Goal: Information Seeking & Learning: Learn about a topic

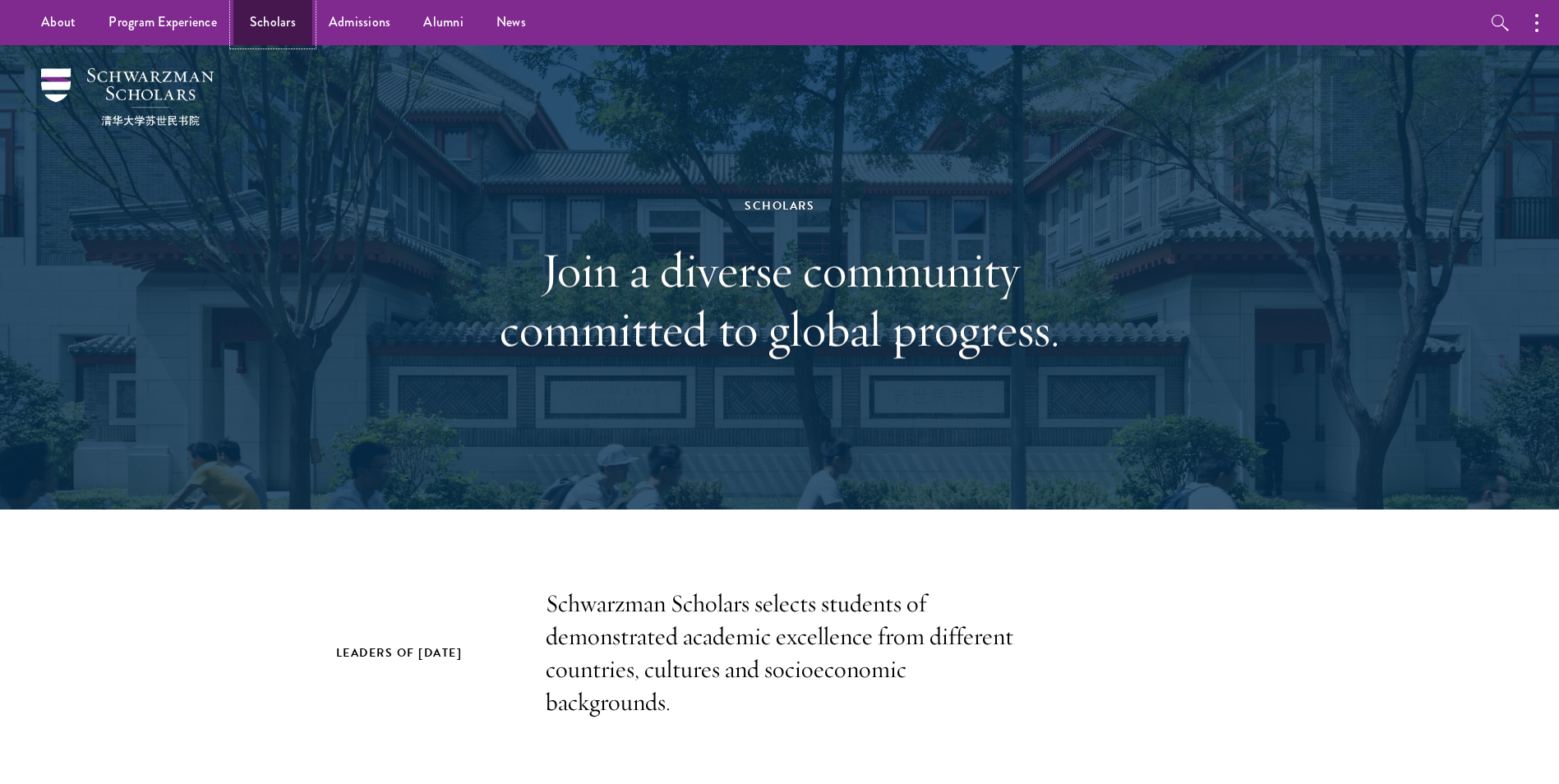
click at [268, 21] on link "Scholars" at bounding box center [273, 23] width 79 height 45
click at [262, 10] on link "Scholars" at bounding box center [273, 23] width 79 height 45
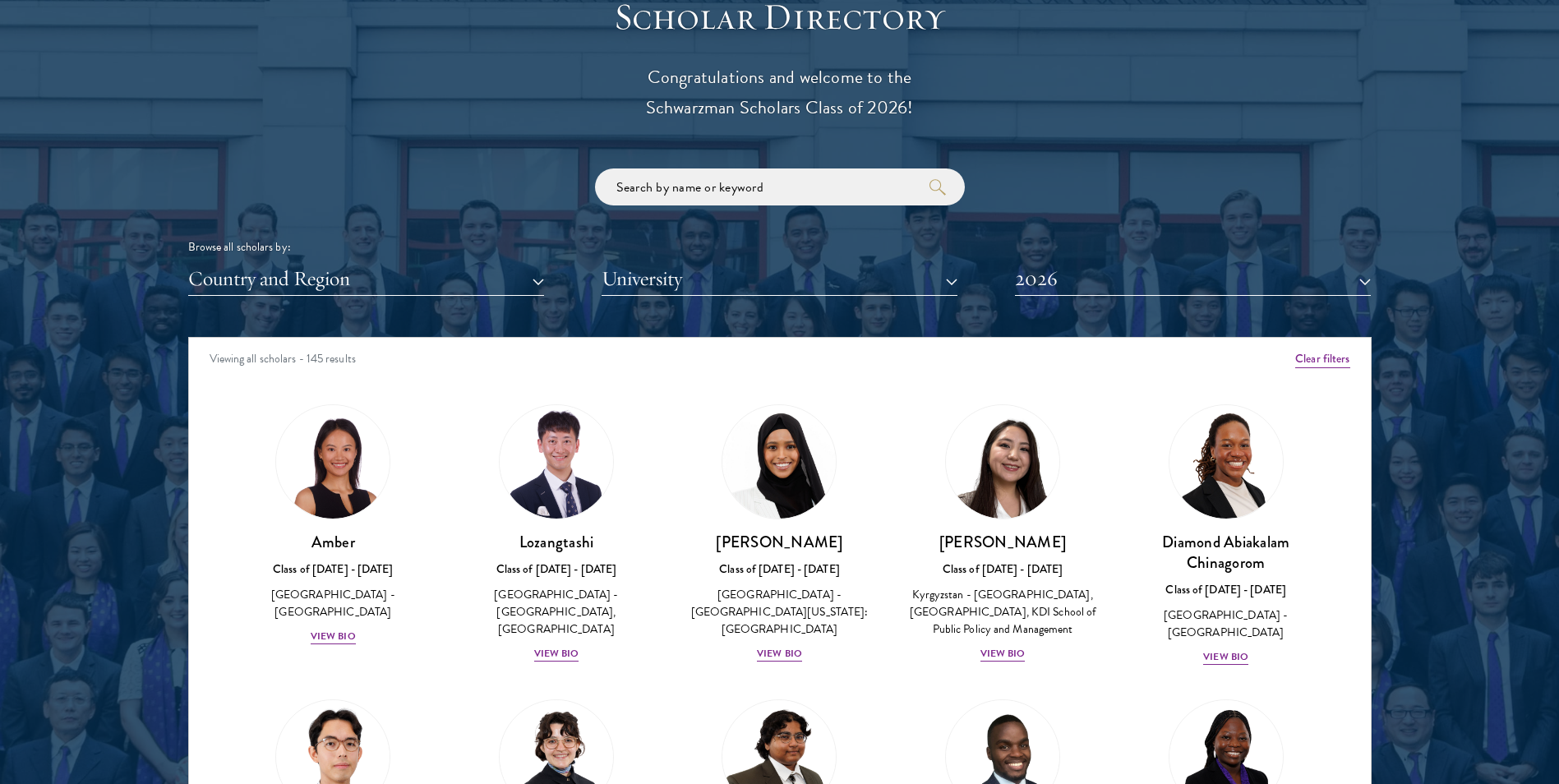
scroll to position [1847, 0]
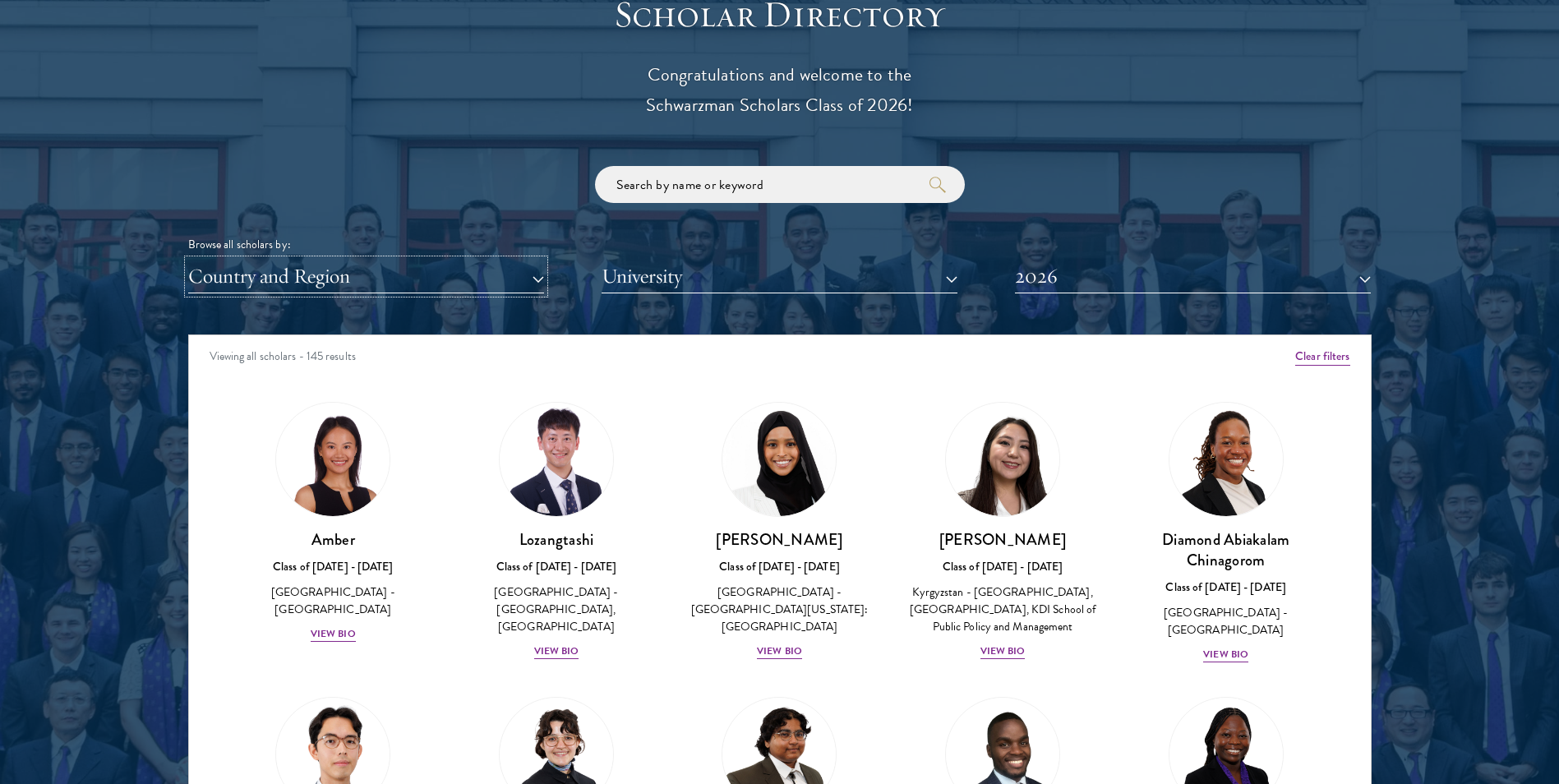
click at [387, 277] on button "Country and Region" at bounding box center [366, 277] width 356 height 34
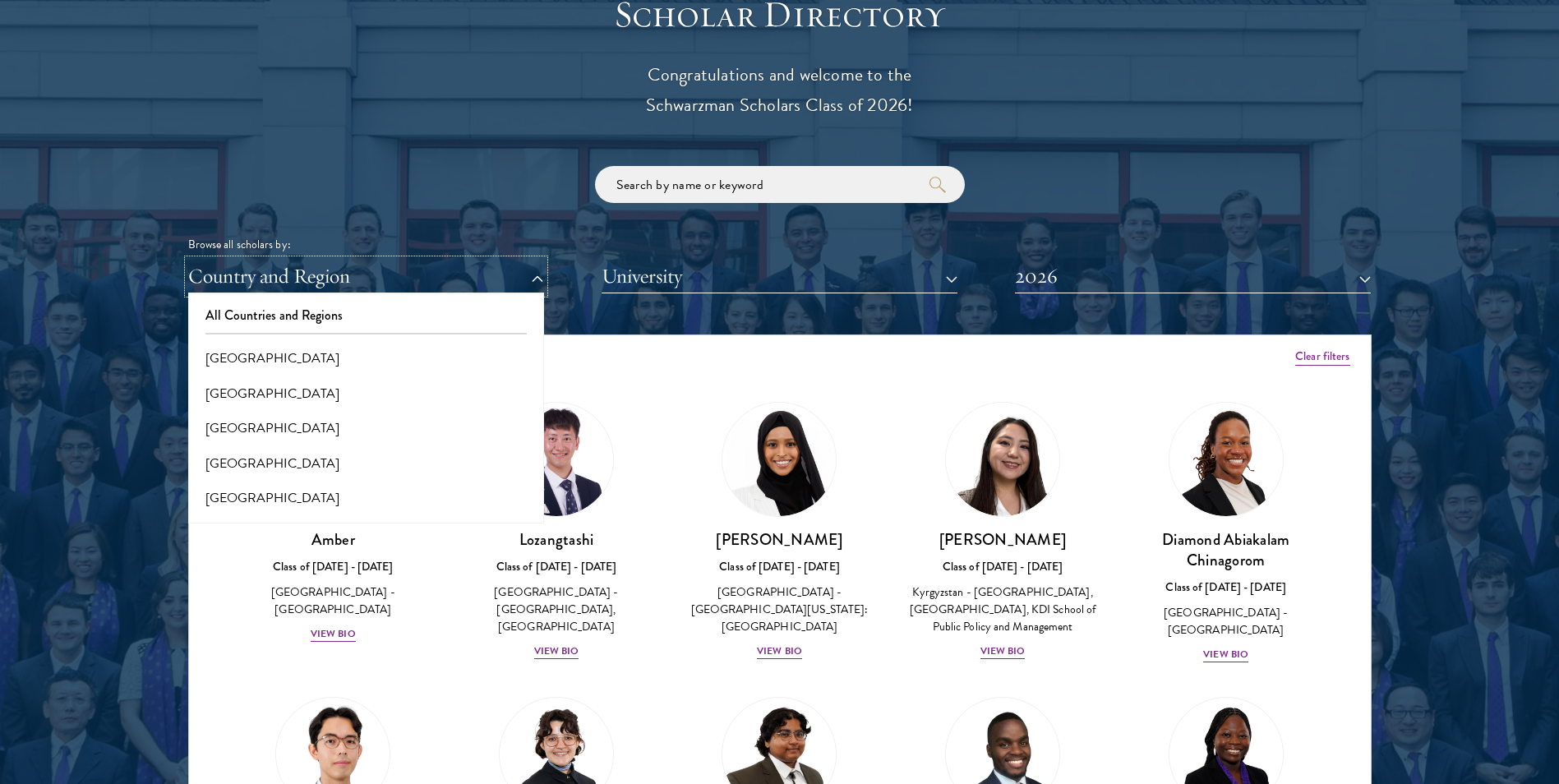
click at [387, 277] on button "Country and Region" at bounding box center [366, 277] width 356 height 34
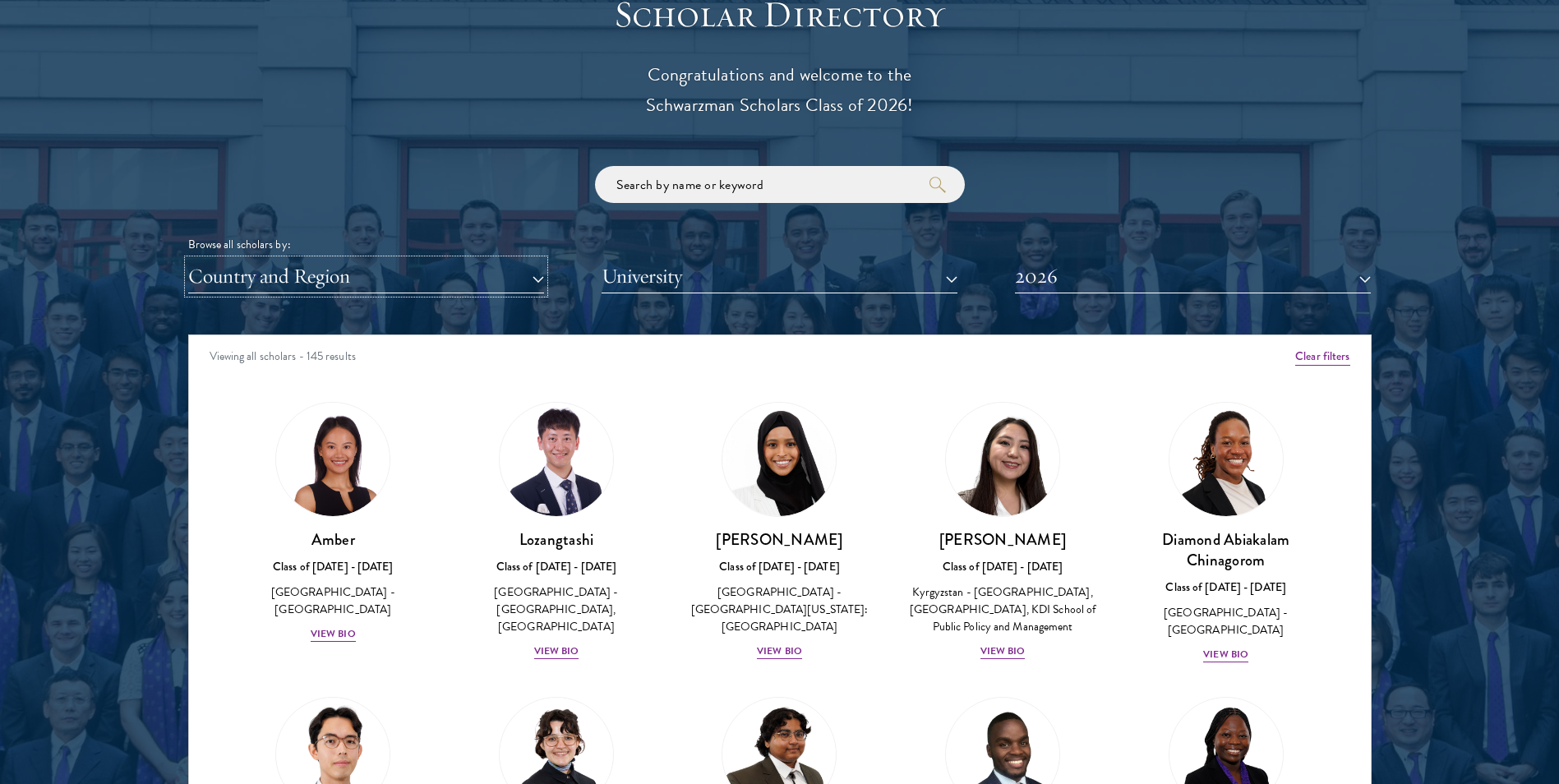
click at [387, 277] on button "Country and Region" at bounding box center [366, 277] width 356 height 34
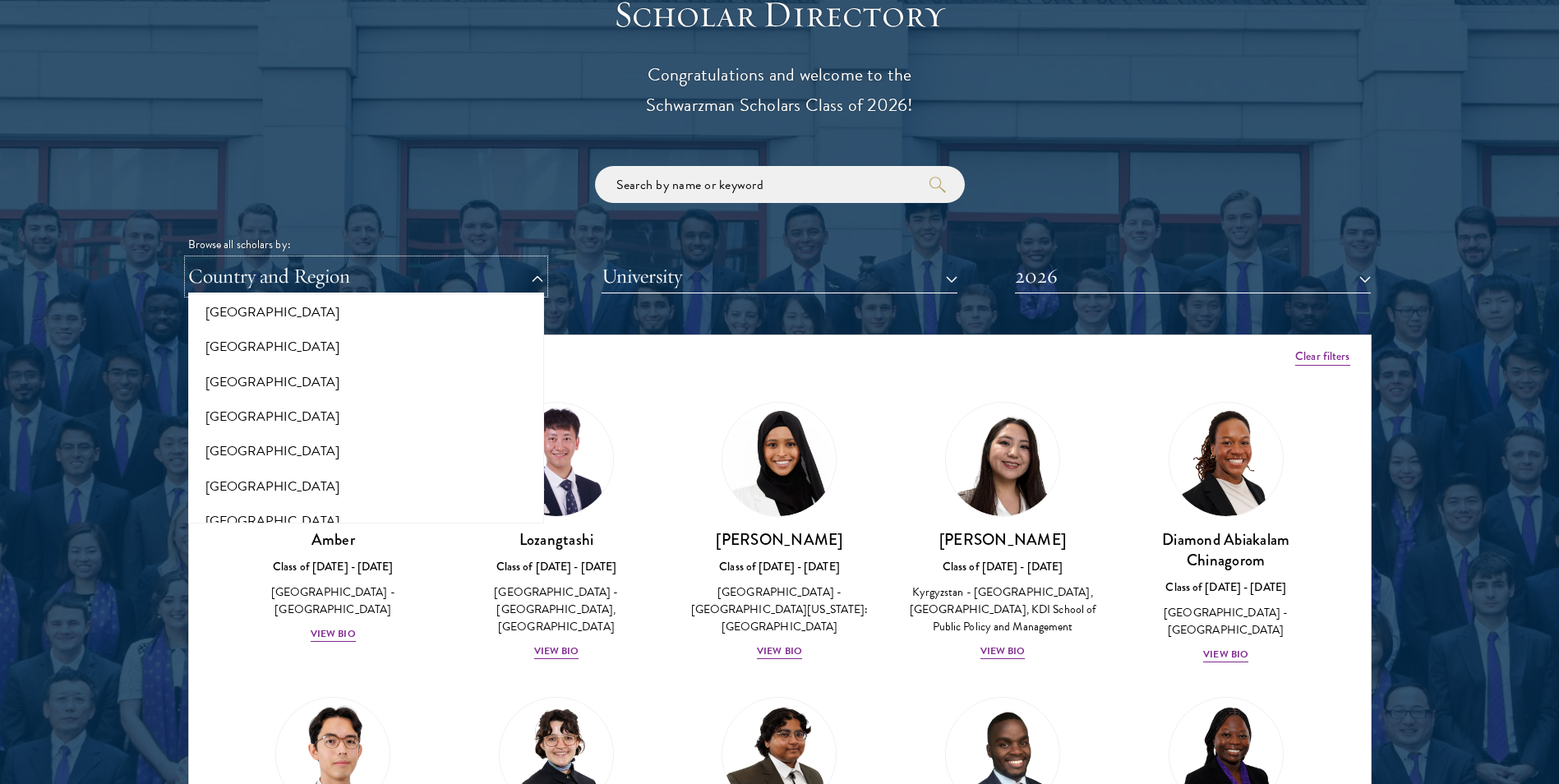
scroll to position [943, 0]
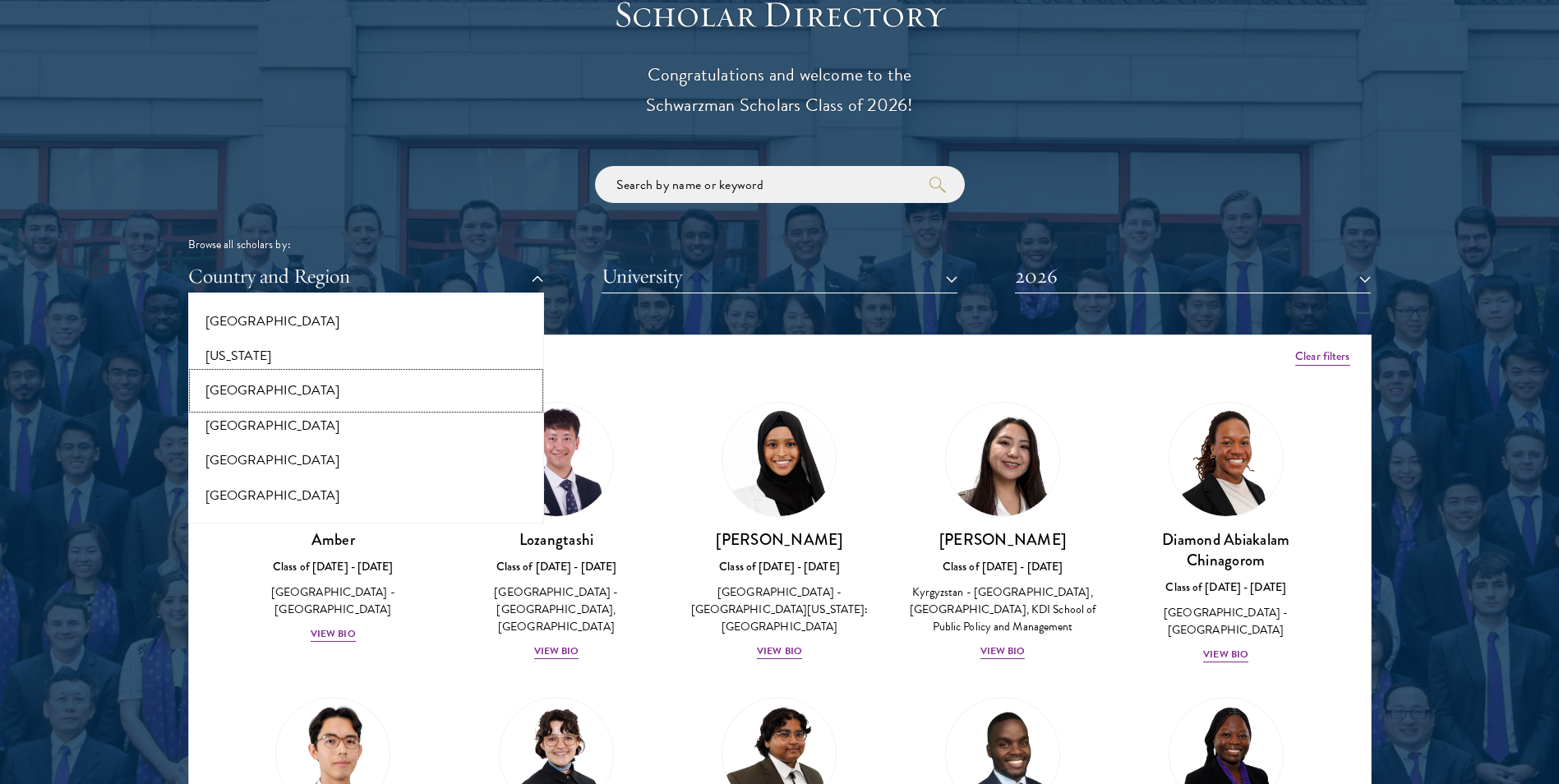
click at [372, 394] on button "[GEOGRAPHIC_DATA]" at bounding box center [366, 390] width 346 height 34
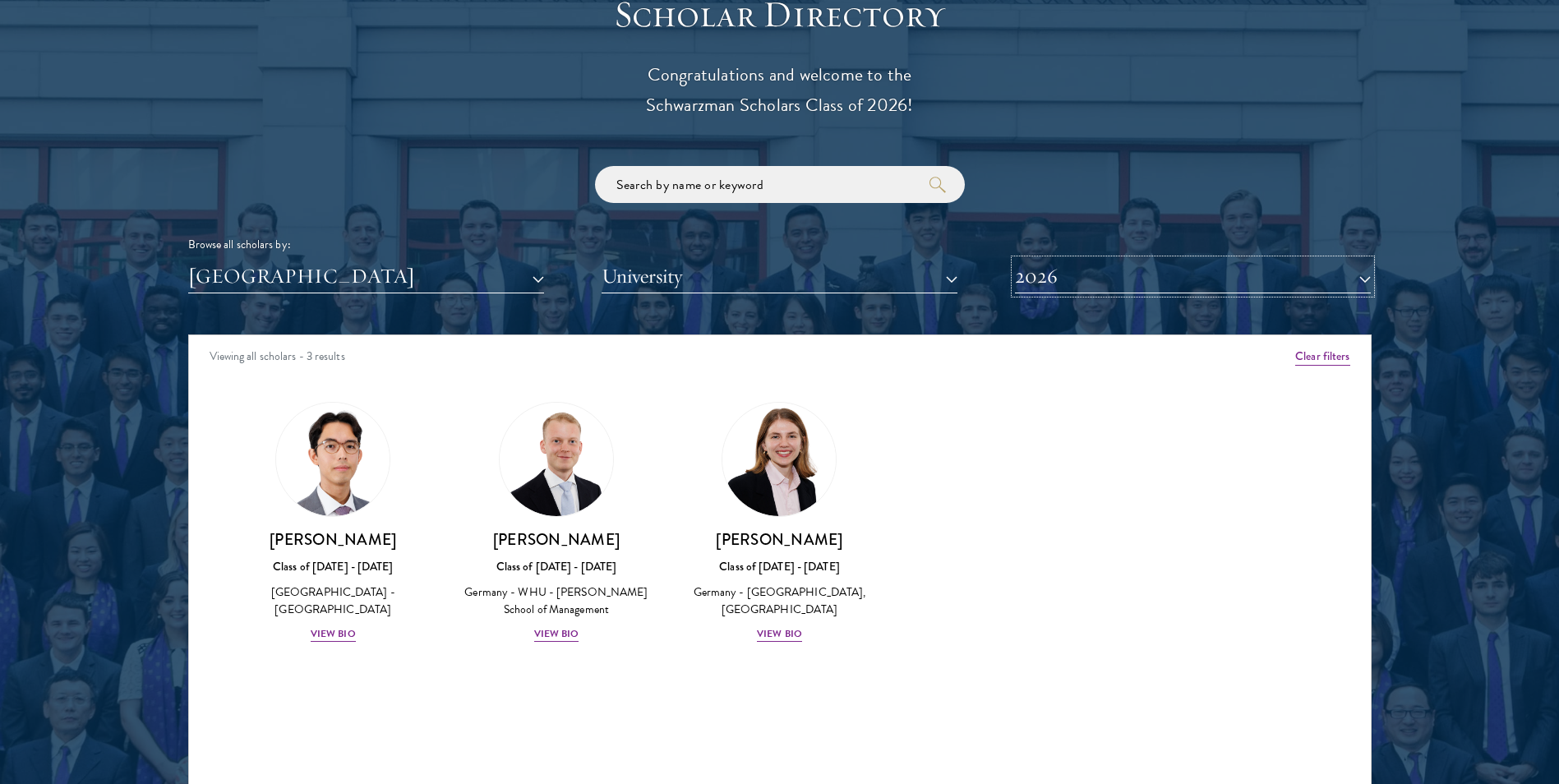
click at [1100, 292] on button "2026" at bounding box center [1193, 277] width 356 height 34
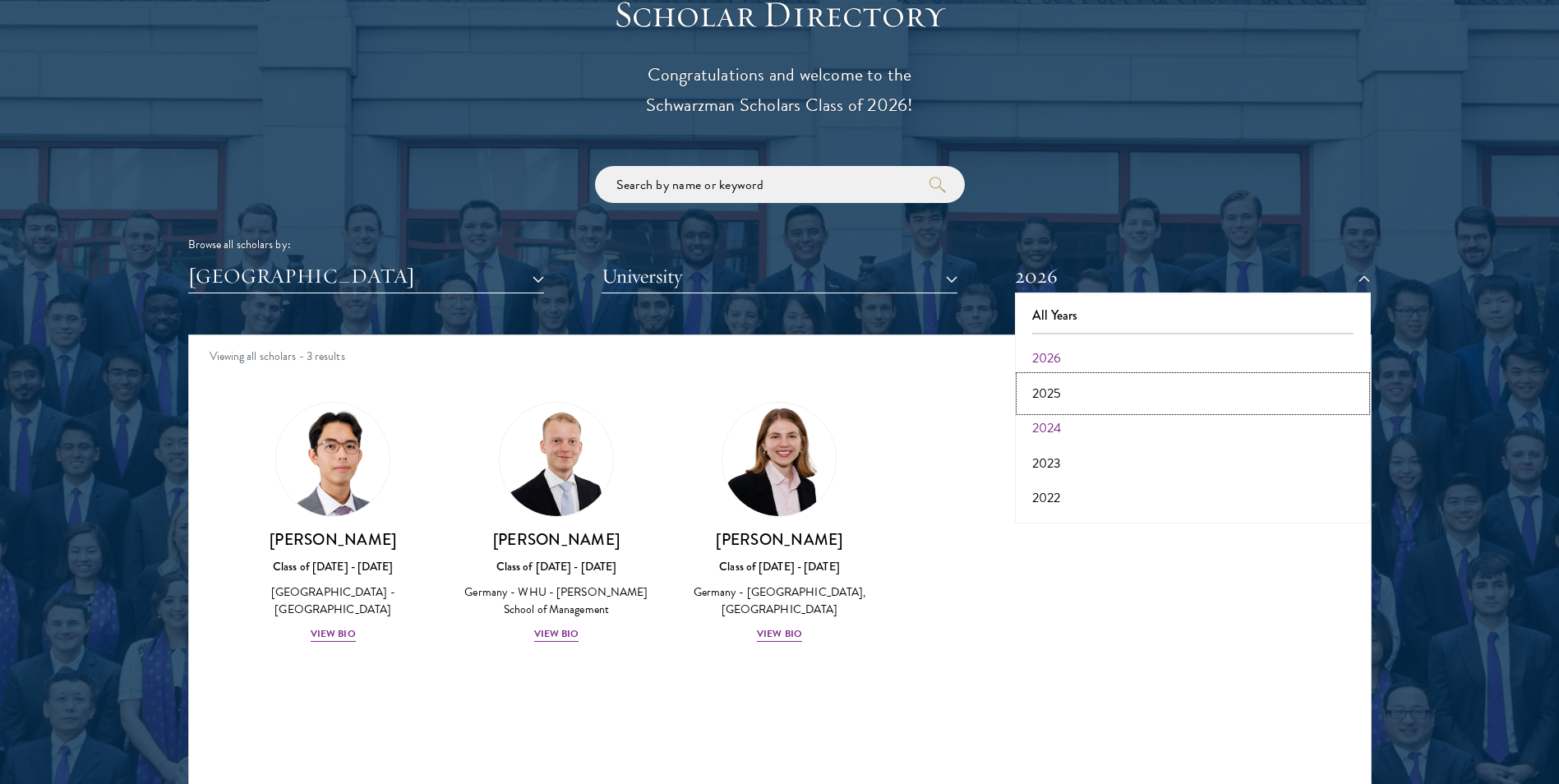
drag, startPoint x: 1083, startPoint y: 398, endPoint x: 1071, endPoint y: 413, distance: 19.2
click at [1071, 413] on div "All Years 2026 2025 2024 2023 2022 2021 2020 2019 2018 2017" at bounding box center [1193, 408] width 356 height 230
click at [1060, 423] on button "2024" at bounding box center [1193, 428] width 346 height 34
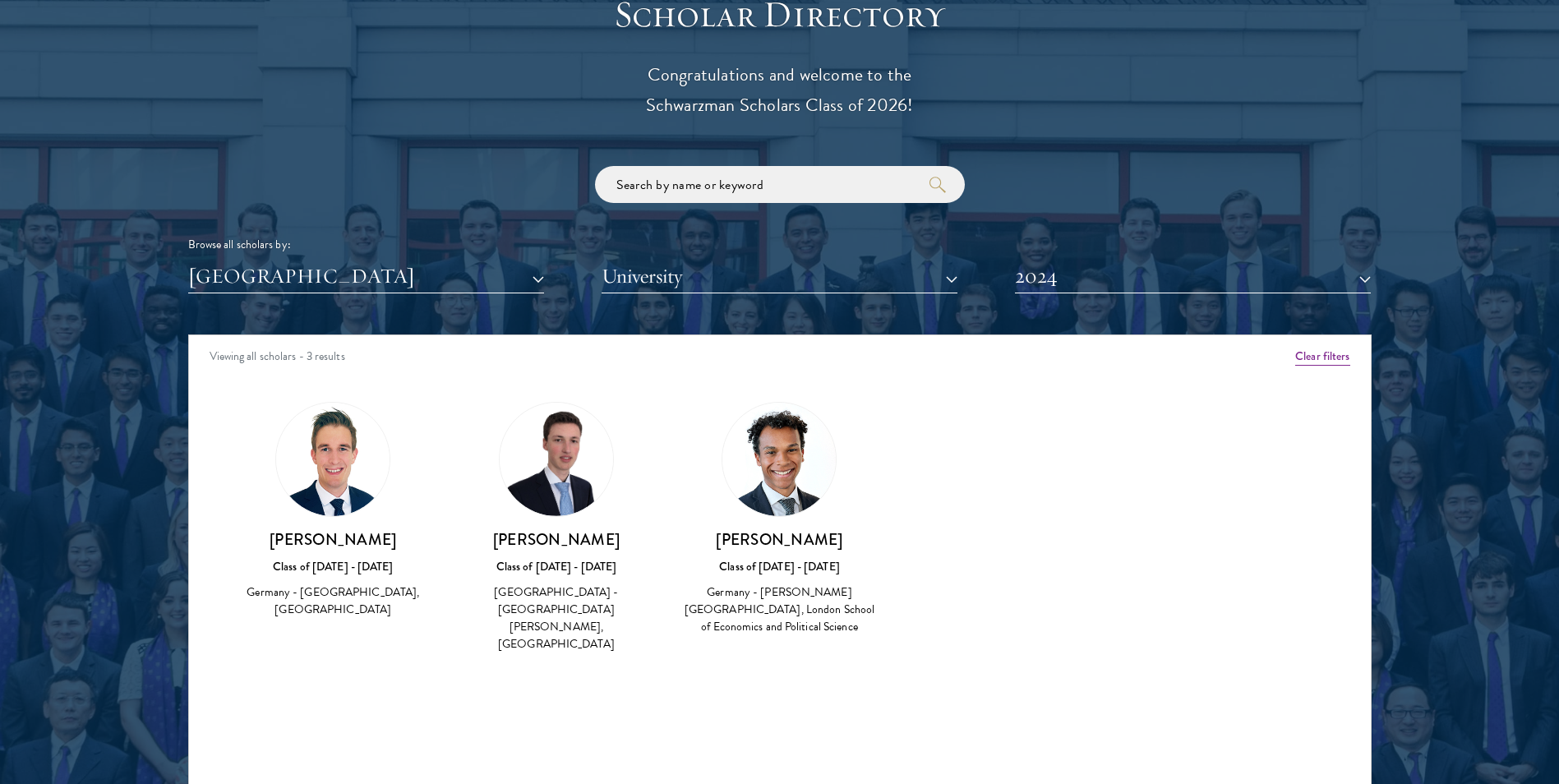
drag, startPoint x: 267, startPoint y: 534, endPoint x: 406, endPoint y: 537, distance: 139.0
click at [406, 537] on h3 "[PERSON_NAME]" at bounding box center [333, 539] width 190 height 20
drag, startPoint x: 406, startPoint y: 537, endPoint x: 393, endPoint y: 539, distance: 13.2
click at [393, 539] on h3 "[PERSON_NAME]" at bounding box center [333, 539] width 190 height 20
drag, startPoint x: 398, startPoint y: 539, endPoint x: 274, endPoint y: 533, distance: 124.1
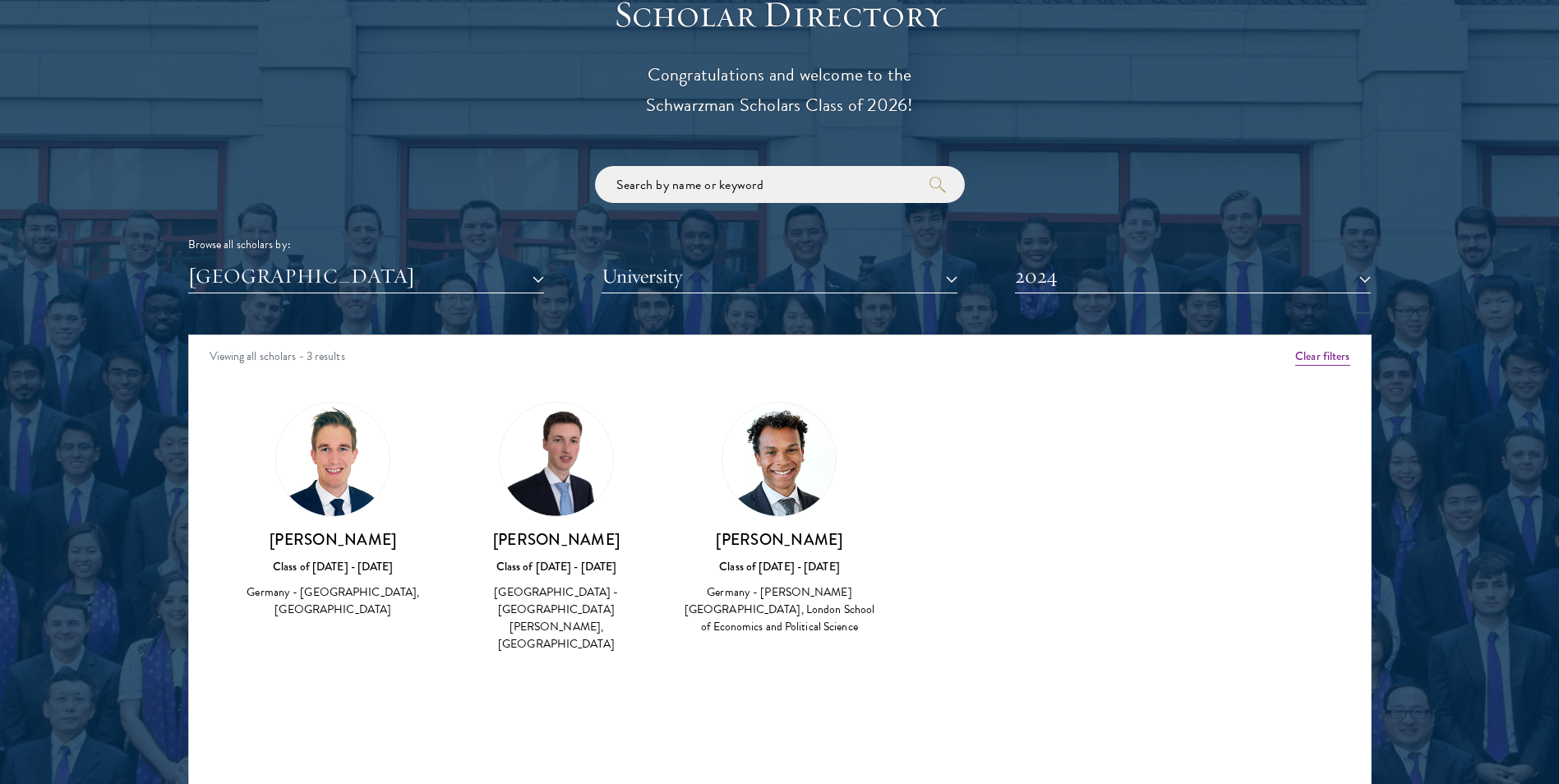
click at [274, 533] on h3 "[PERSON_NAME]" at bounding box center [333, 539] width 190 height 20
drag, startPoint x: 274, startPoint y: 533, endPoint x: 304, endPoint y: 539, distance: 30.6
click at [1074, 291] on button "2024" at bounding box center [1193, 277] width 356 height 34
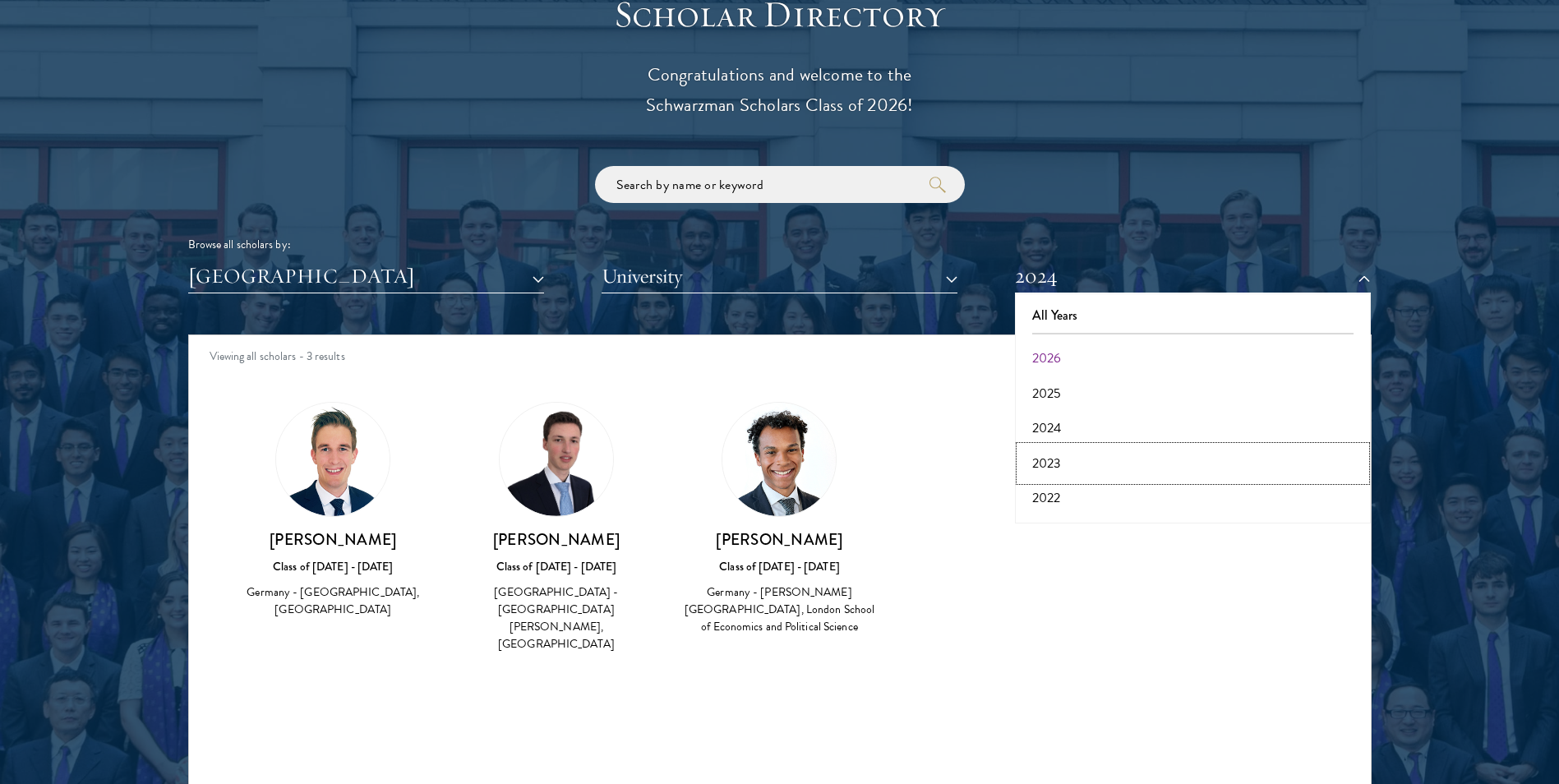
click at [1057, 468] on button "2023" at bounding box center [1193, 463] width 346 height 34
